Goal: Information Seeking & Learning: Find specific fact

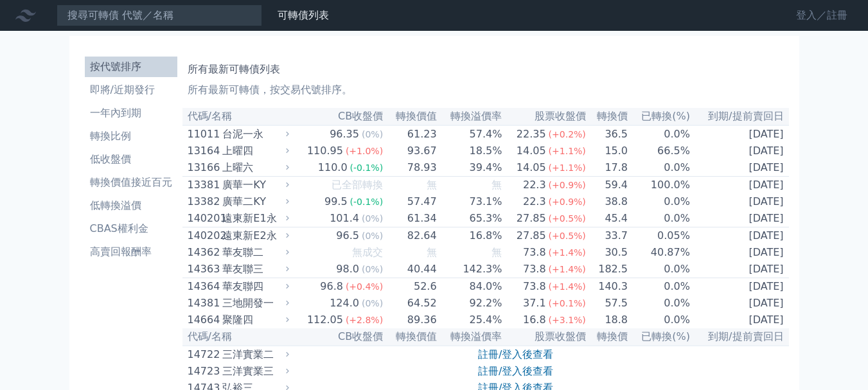
click at [810, 17] on link "登入／註冊" at bounding box center [822, 15] width 72 height 21
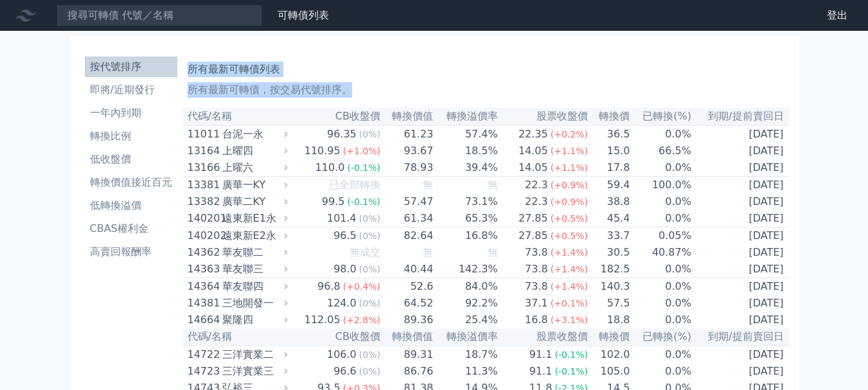
drag, startPoint x: 190, startPoint y: 70, endPoint x: 813, endPoint y: 127, distance: 625.4
copy div "所有最新可轉債列表 所有最新可轉債，按交易代號排序。"
click at [104, 115] on li "一年內到期" at bounding box center [131, 112] width 93 height 15
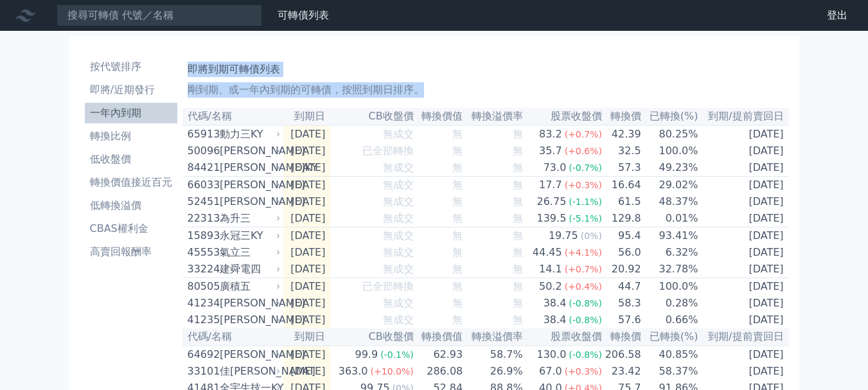
drag, startPoint x: 564, startPoint y: 81, endPoint x: 805, endPoint y: 148, distance: 250.1
click at [120, 82] on link "即將/近期發行" at bounding box center [131, 90] width 93 height 21
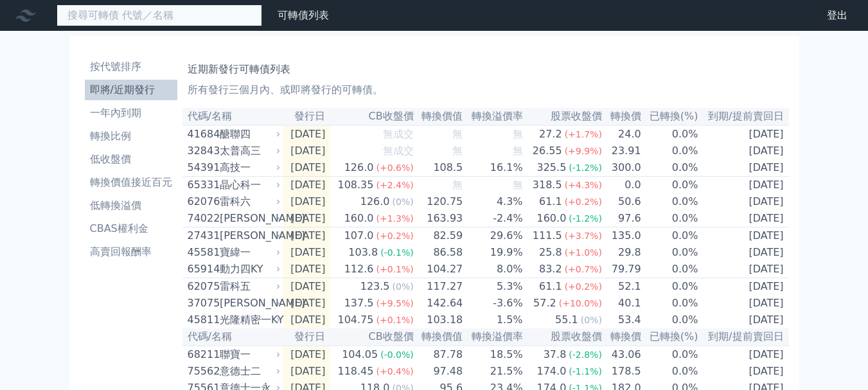
click at [156, 19] on input at bounding box center [160, 15] width 206 height 22
paste input "64692"
click at [147, 13] on input "64692" at bounding box center [160, 15] width 206 height 22
type input "64692"
